Goal: Go to known website: Go to known website

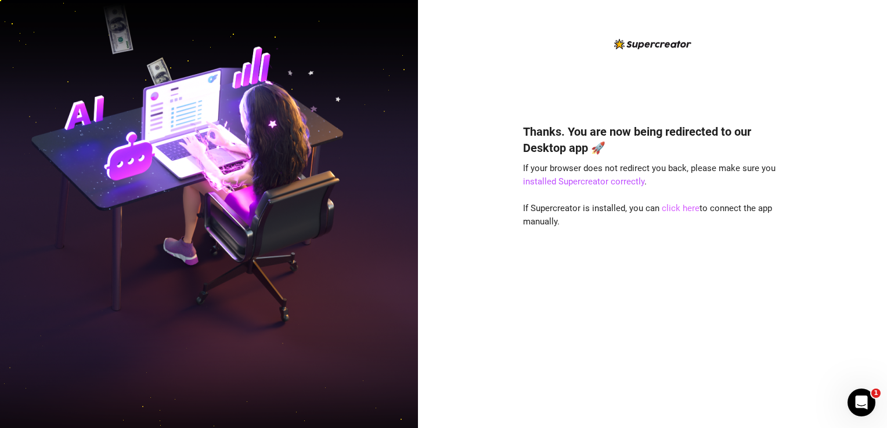
click at [678, 211] on link "click here" at bounding box center [680, 208] width 38 height 10
click at [578, 36] on div "Thanks. You are now being redirected to our Desktop app 🚀 If your browser does …" at bounding box center [652, 214] width 469 height 428
click at [674, 208] on link "click here" at bounding box center [680, 208] width 38 height 10
click at [585, 331] on div "Thanks. You are now being redirected to our Desktop app 🚀 If your browser does …" at bounding box center [652, 259] width 259 height 302
click at [679, 208] on link "click here" at bounding box center [680, 208] width 38 height 10
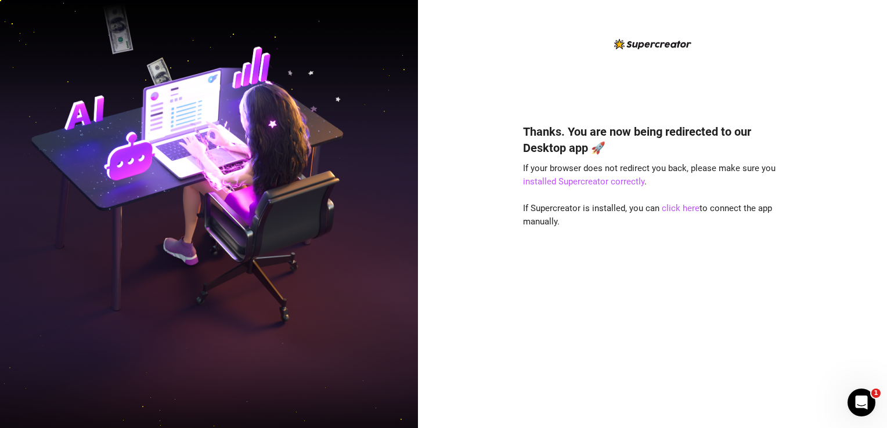
click at [563, 290] on div "Thanks. You are now being redirected to our Desktop app 🚀 If your browser does …" at bounding box center [652, 259] width 259 height 302
